Goal: Information Seeking & Learning: Learn about a topic

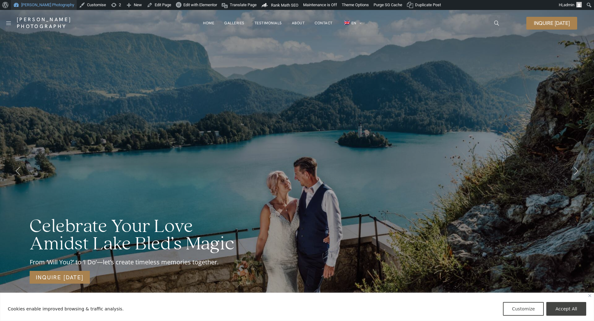
click at [42, 4] on link "[PERSON_NAME] Photography" at bounding box center [44, 5] width 66 height 10
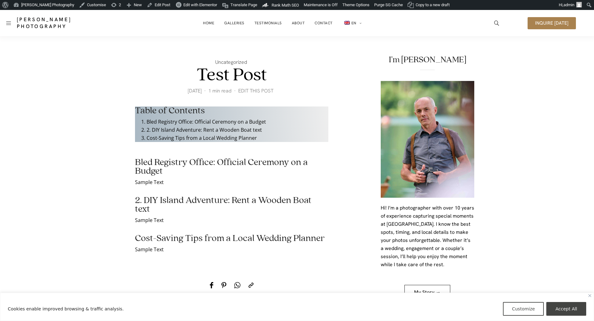
click at [196, 167] on h2 "Bled Registry Office: Official Ceremony on a Budget" at bounding box center [231, 163] width 193 height 26
click at [174, 178] on p "Sample Text" at bounding box center [231, 182] width 193 height 8
click at [158, 178] on div "Table of Contents Bled Registry Office: Official Ceremony on a Budget 2. DIY Is…" at bounding box center [231, 180] width 193 height 147
click at [151, 182] on p "Sample Text" at bounding box center [231, 182] width 193 height 8
click at [165, 184] on p "Sample Text" at bounding box center [231, 182] width 193 height 8
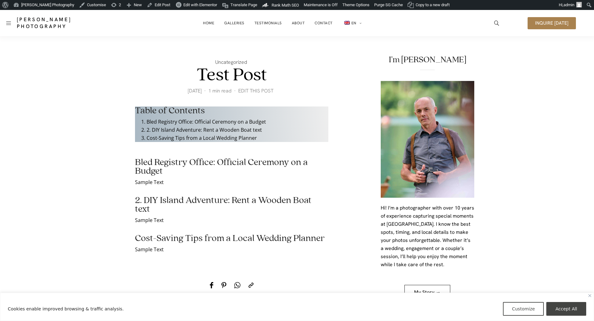
click at [174, 185] on p "Sample Text" at bounding box center [231, 182] width 193 height 8
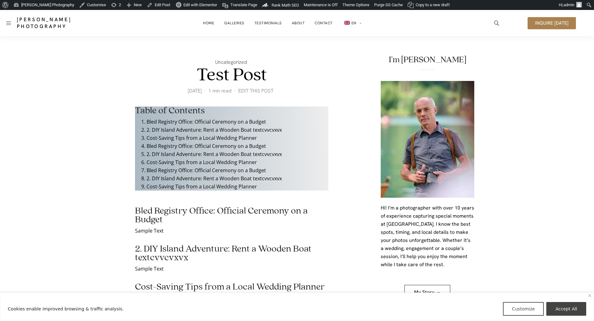
click at [136, 209] on h2 "Bled Registry Office: Official Ceremony on a Budget" at bounding box center [231, 211] width 193 height 26
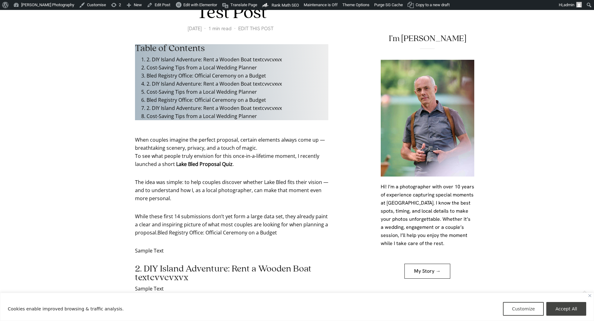
scroll to position [125, 0]
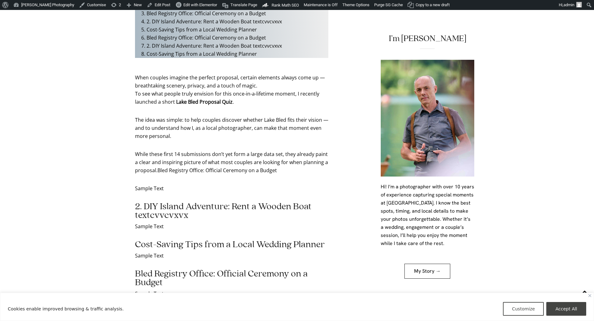
click at [137, 188] on p "Sample Text" at bounding box center [231, 189] width 193 height 8
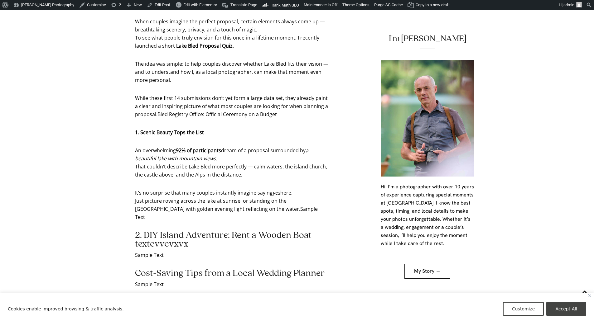
scroll to position [187, 0]
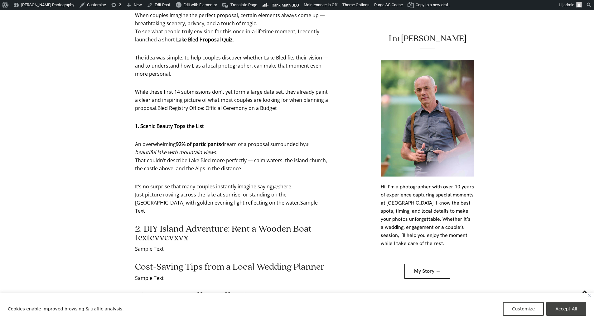
click at [166, 129] on strong "1. Scenic Beauty Tops the List" at bounding box center [169, 126] width 69 height 7
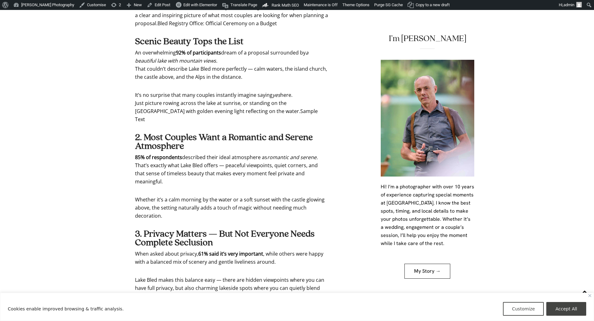
scroll to position [405, 0]
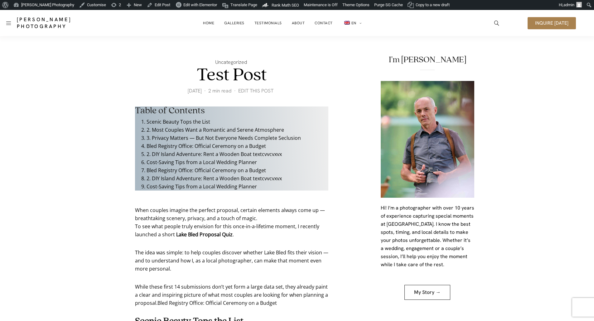
scroll to position [405, 0]
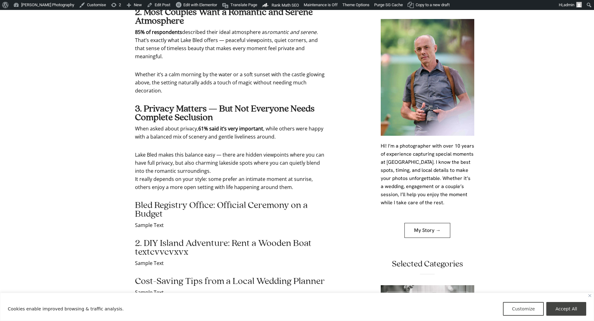
click at [242, 151] on p "Lake Bled makes this balance easy — there are hidden viewpoints where you can h…" at bounding box center [231, 171] width 193 height 41
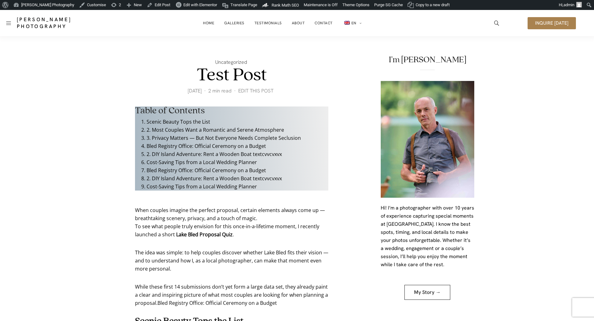
scroll to position [405, 0]
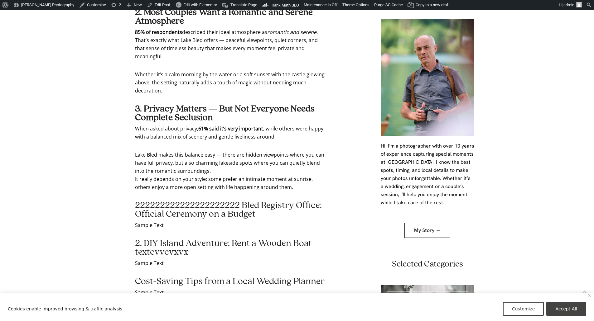
scroll to position [569, 0]
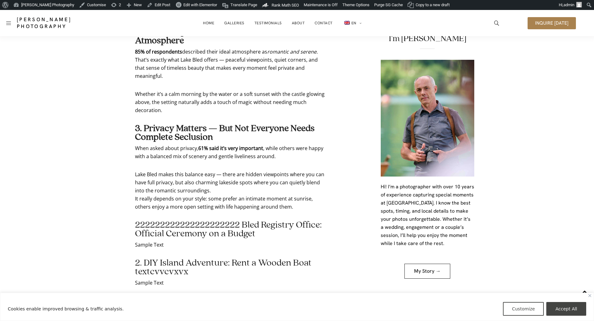
scroll to position [444, 0]
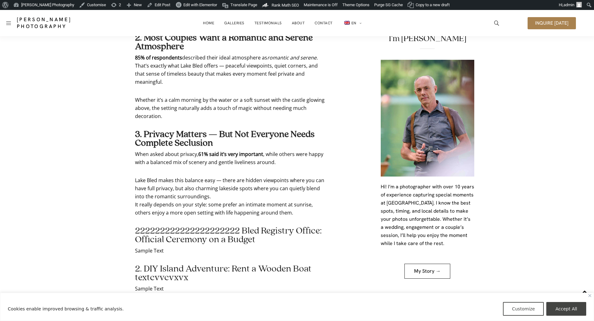
click at [198, 227] on h2 "222222222222222222222 Bled Registry Office: Official Ceremony on a Budget" at bounding box center [231, 235] width 193 height 17
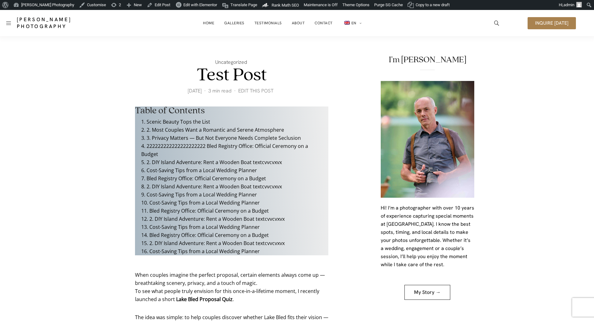
scroll to position [436, 0]
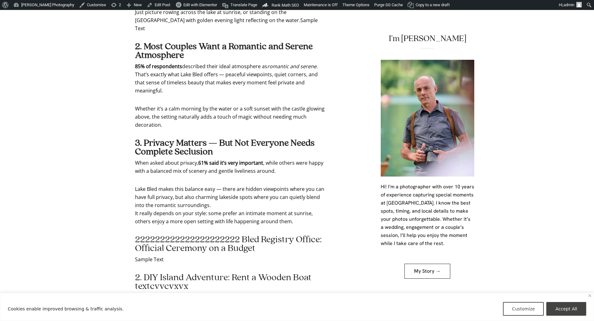
click at [198, 236] on h2 "222222222222222222222 Bled Registry Office: Official Ceremony on a Budget" at bounding box center [231, 244] width 193 height 17
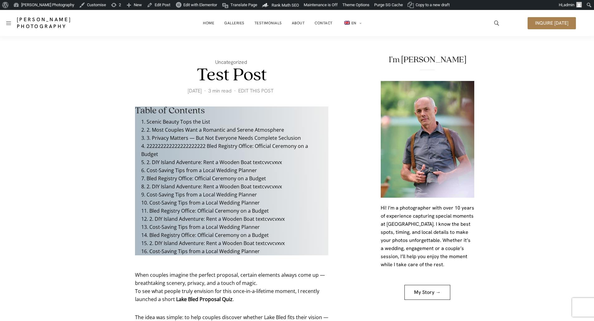
scroll to position [426, 0]
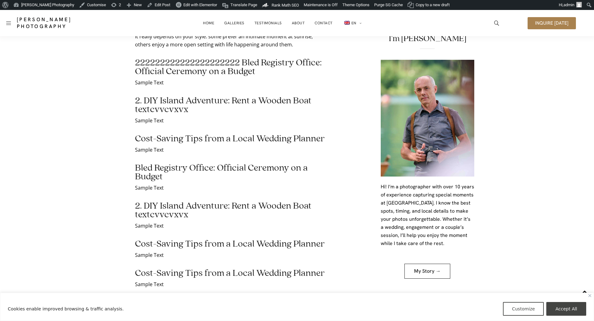
scroll to position [395, 0]
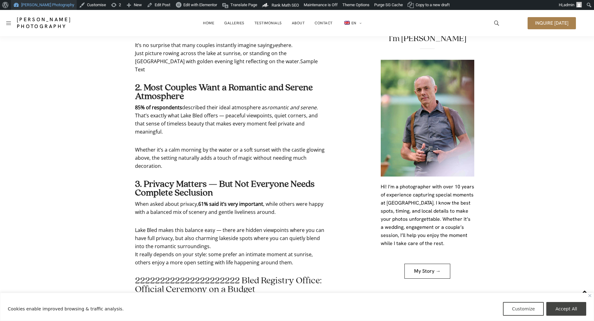
click at [34, 3] on link "[PERSON_NAME] Photography" at bounding box center [44, 5] width 66 height 10
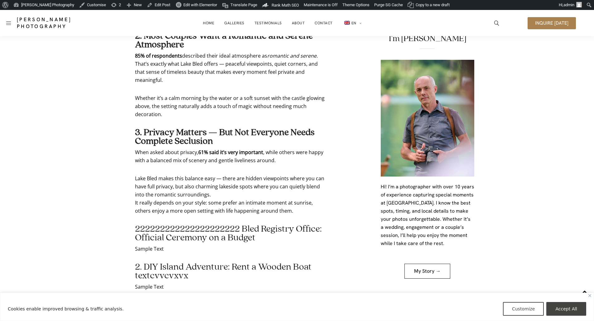
scroll to position [436, 0]
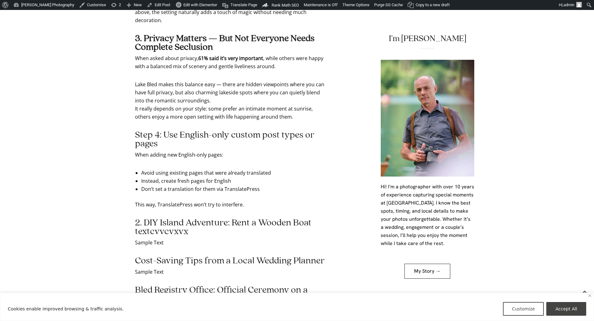
scroll to position [544, 0]
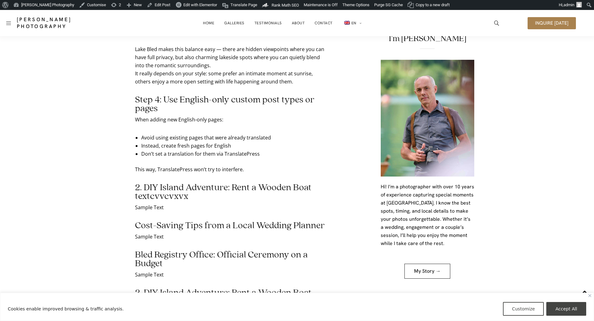
scroll to position [482, 0]
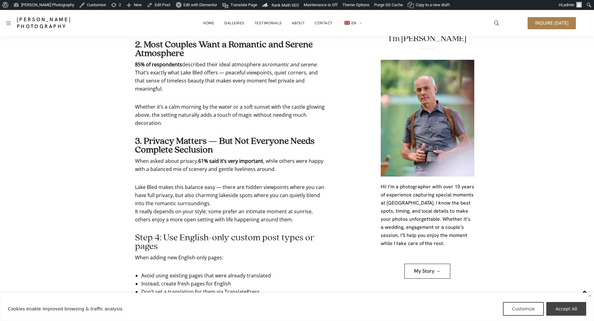
scroll to position [380, 0]
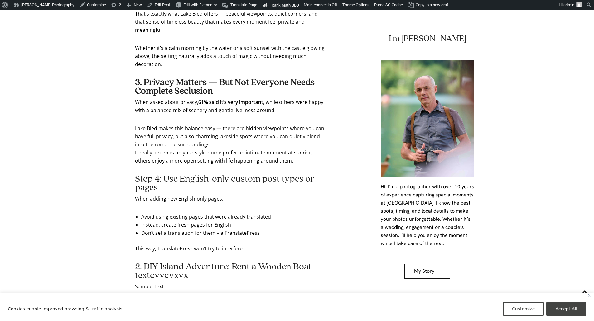
scroll to position [535, 0]
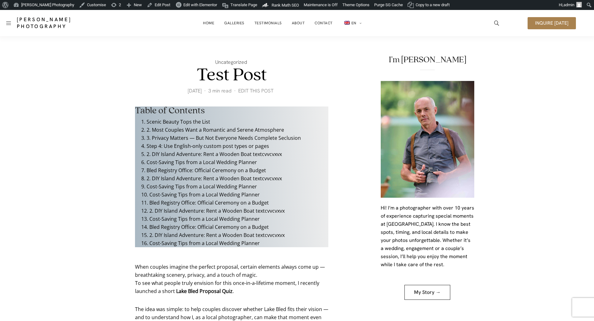
scroll to position [535, 0]
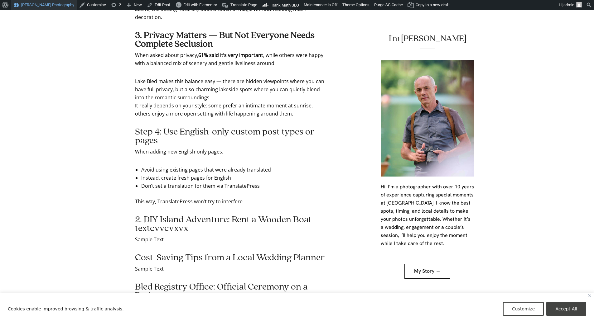
drag, startPoint x: 49, startPoint y: 7, endPoint x: 55, endPoint y: 10, distance: 6.1
click at [49, 7] on link "[PERSON_NAME] Photography" at bounding box center [44, 5] width 66 height 10
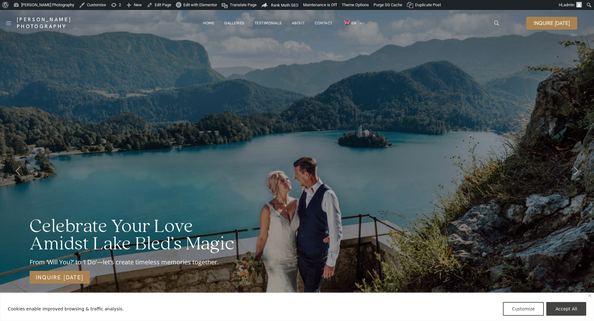
click at [247, 64] on div "Celebrate Your Love Amidst Lake Bled’s Magic From ‘Will You?’ to ‘I Do’—let’s c…" at bounding box center [297, 170] width 594 height 321
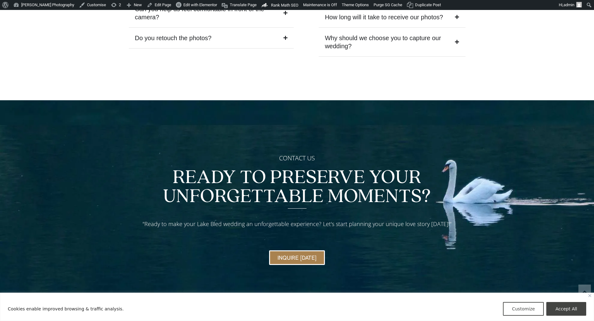
scroll to position [2680, 0]
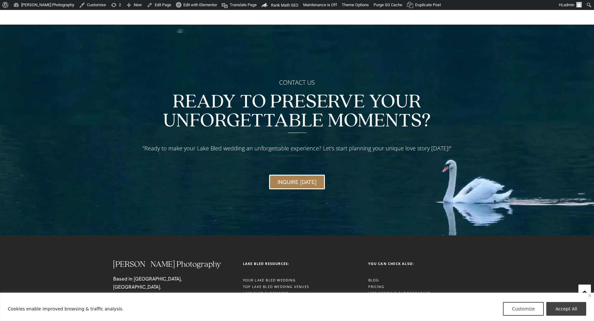
click at [268, 291] on link "Lake Bled Elopement" at bounding box center [266, 293] width 46 height 5
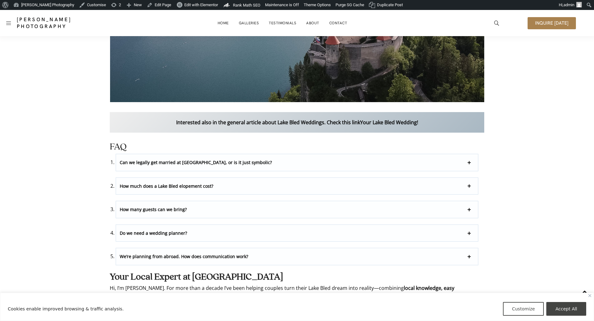
scroll to position [2005, 0]
click at [189, 160] on strong "Can we legally get married at Lake Bled, or is it just symbolic?" at bounding box center [196, 163] width 152 height 6
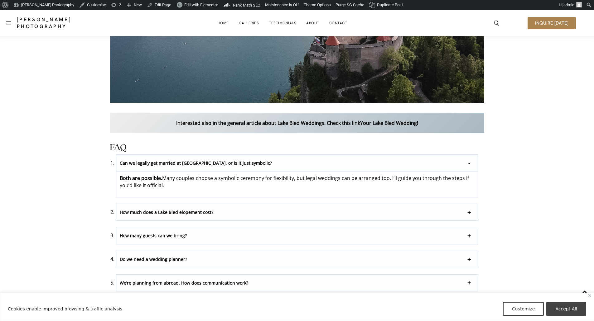
click at [189, 160] on strong "Can we legally get married at Lake Bled, or is it just symbolic?" at bounding box center [196, 163] width 152 height 6
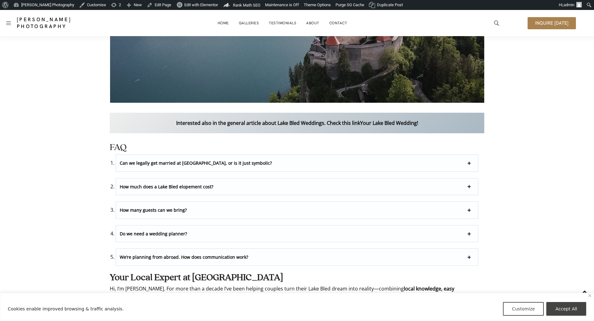
click at [174, 184] on strong "How much does a Lake Bled elopement cost?" at bounding box center [167, 187] width 94 height 6
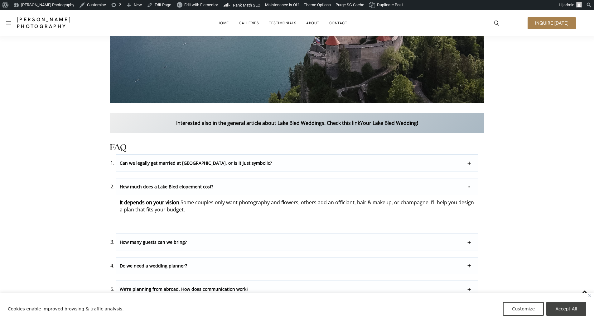
click at [170, 184] on strong "How much does a Lake Bled elopement cost?" at bounding box center [167, 187] width 94 height 6
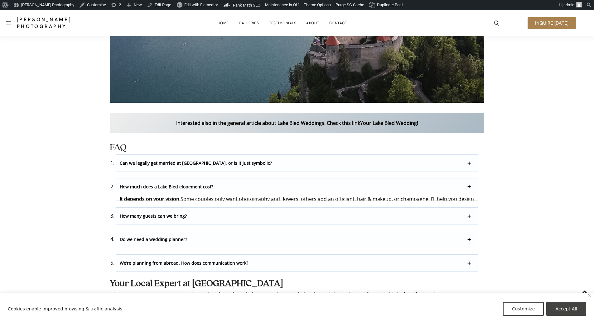
click at [163, 208] on p "How many guests can we bring?" at bounding box center [297, 216] width 362 height 17
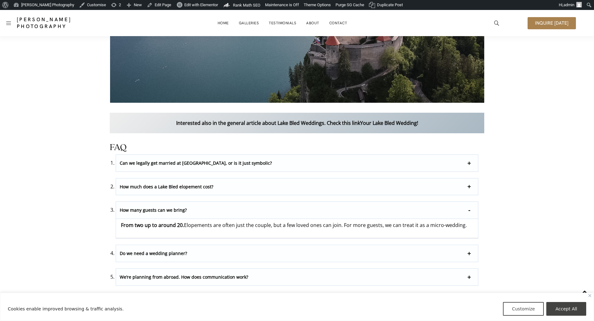
click at [161, 202] on p "How many guests can we bring?" at bounding box center [297, 210] width 362 height 17
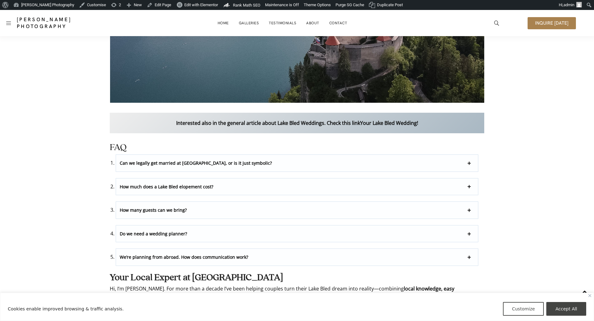
click at [159, 226] on p "Do we need a wedding planner?" at bounding box center [297, 234] width 362 height 17
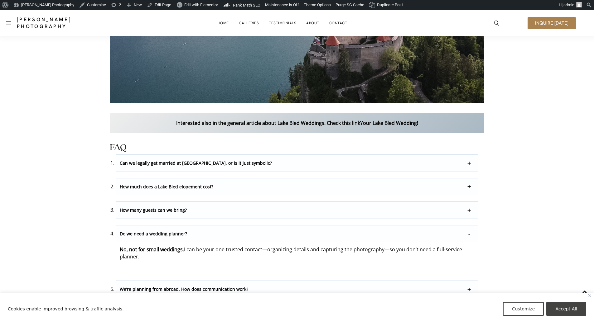
click at [158, 226] on p "Do we need a wedding planner?" at bounding box center [297, 234] width 362 height 17
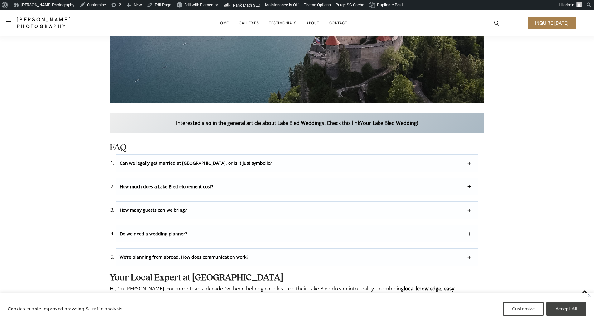
click at [162, 249] on p "We’re planning from abroad. How does communication work?" at bounding box center [297, 257] width 362 height 17
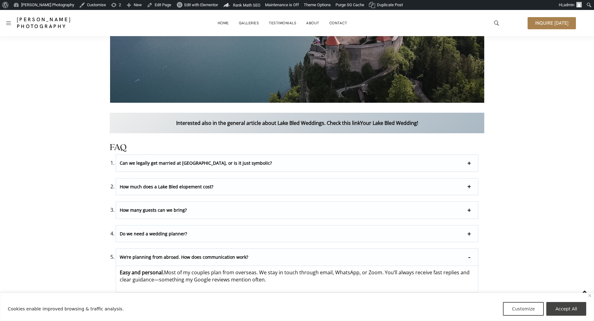
click at [162, 249] on p "We’re planning from abroad. How does communication work?" at bounding box center [297, 257] width 362 height 17
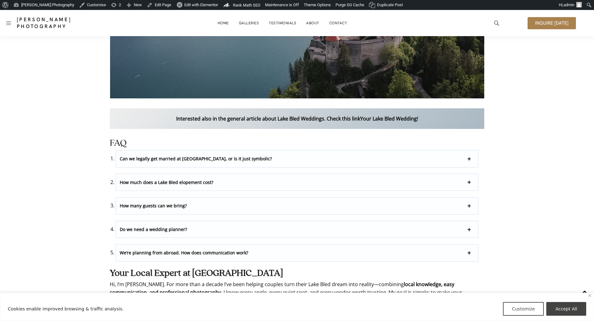
scroll to position [2130, 0]
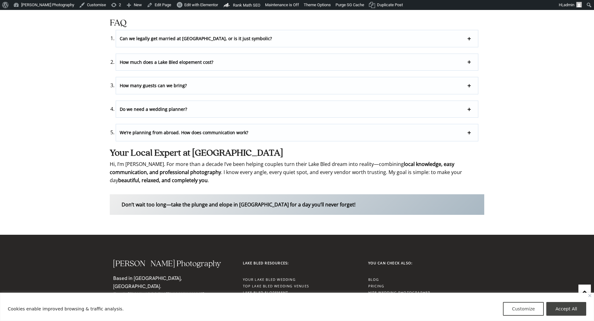
drag, startPoint x: 543, startPoint y: 93, endPoint x: 545, endPoint y: 99, distance: 6.0
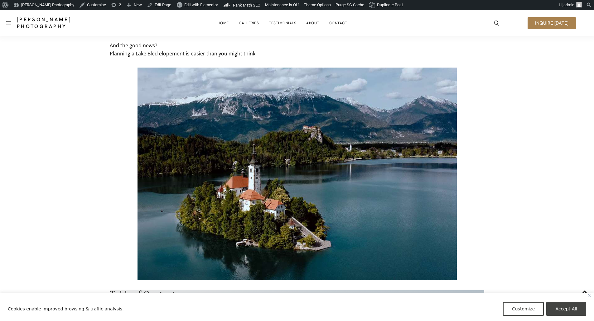
scroll to position [0, 0]
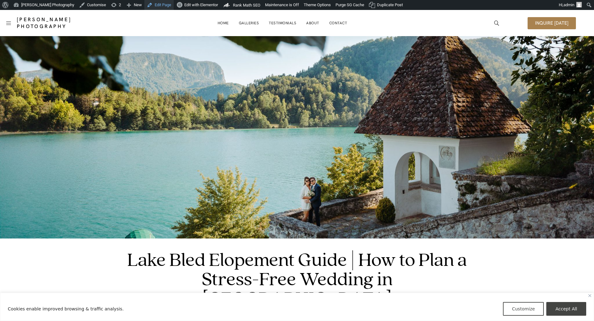
click at [160, 4] on link "Edit Page" at bounding box center [158, 5] width 29 height 10
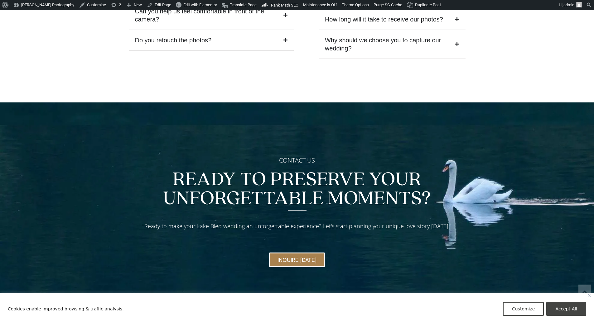
scroll to position [2680, 0]
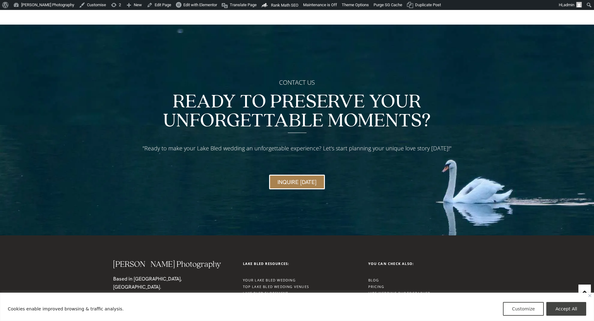
click at [376, 278] on link "Blog" at bounding box center [373, 280] width 11 height 5
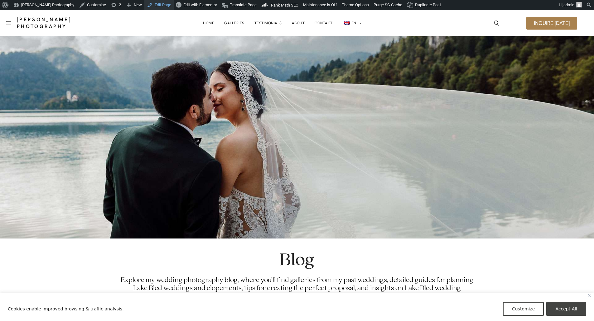
click at [168, 4] on link "Edit Page" at bounding box center [158, 5] width 29 height 10
